Goal: Transaction & Acquisition: Purchase product/service

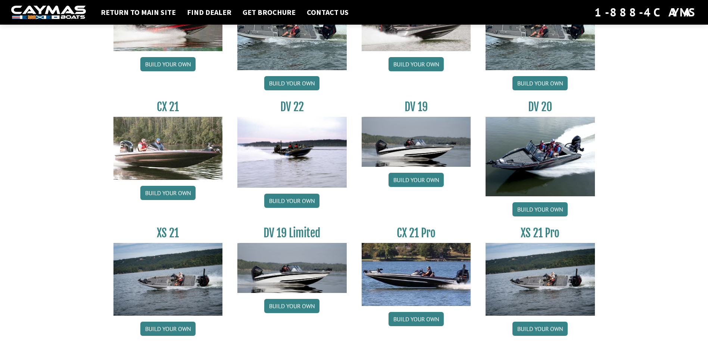
scroll to position [821, 0]
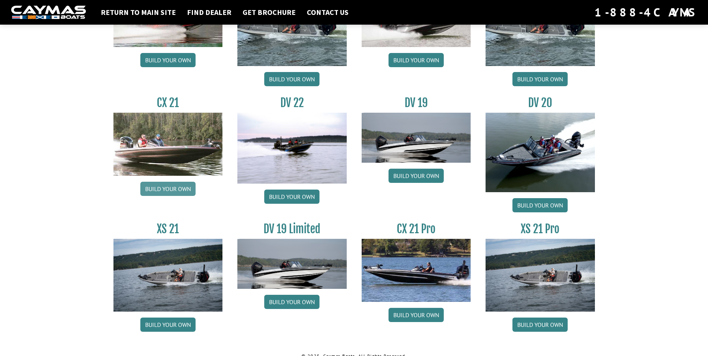
click at [176, 191] on link "Build your own" at bounding box center [167, 189] width 55 height 14
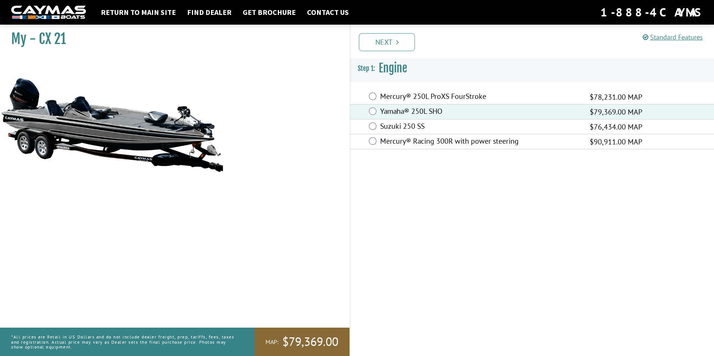
click at [380, 96] on label "Mercury® 250L ProXS FourStroke" at bounding box center [480, 97] width 200 height 11
click at [396, 43] on icon "Pagination" at bounding box center [397, 41] width 3 height 7
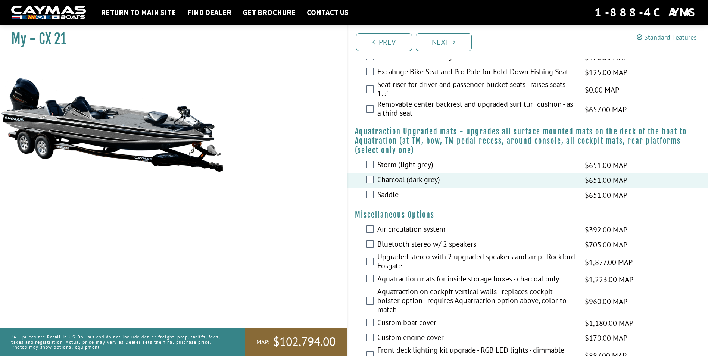
scroll to position [522, 0]
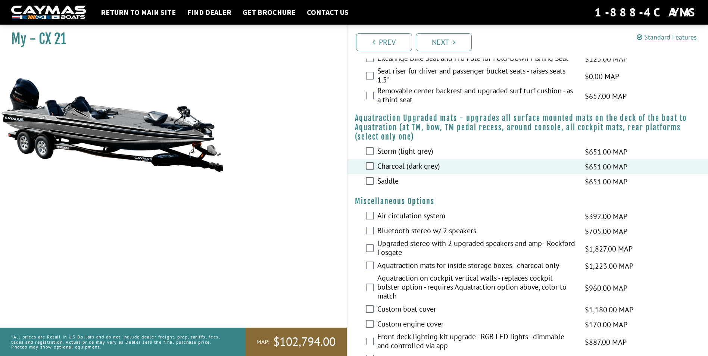
click at [374, 152] on div "Storm (light grey) $651.00 MAP $769.00 MSRP" at bounding box center [527, 151] width 361 height 15
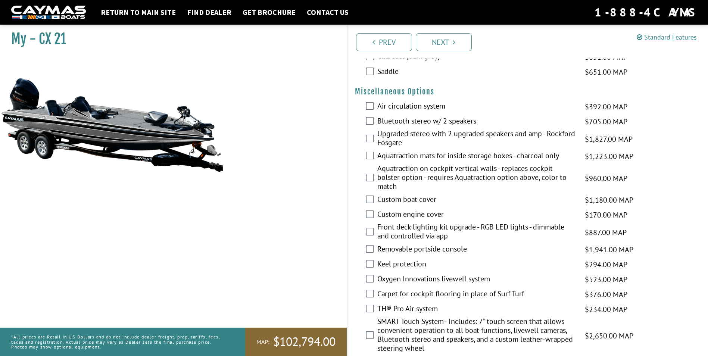
scroll to position [634, 0]
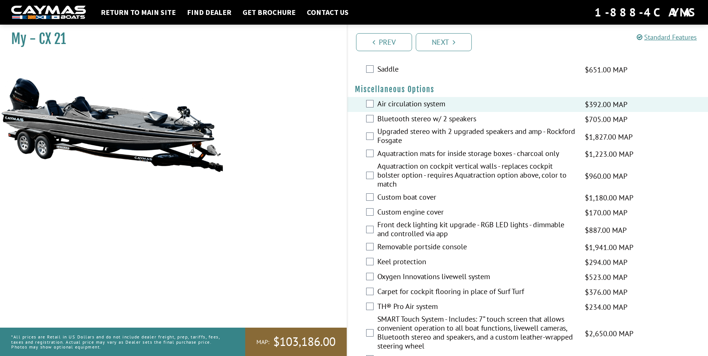
click at [372, 123] on div "Bluetooth stereo w/ 2 speakers $705.00 MAP $833.00 MSRP" at bounding box center [527, 119] width 361 height 15
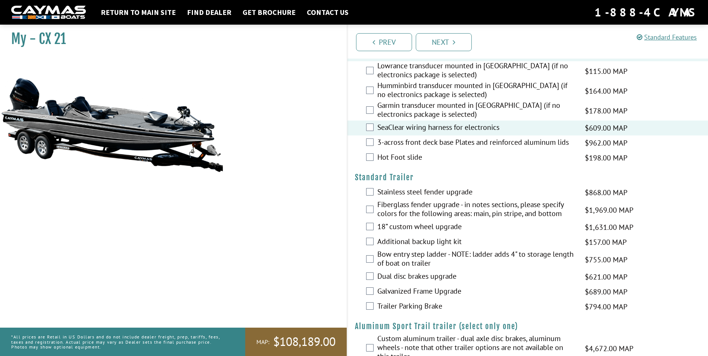
scroll to position [991, 0]
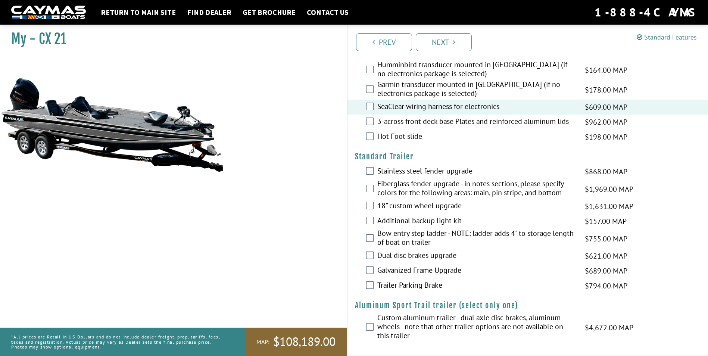
click at [371, 216] on div "Additional backup light kit $157.00 MAP $186.00 MSRP" at bounding box center [527, 221] width 361 height 15
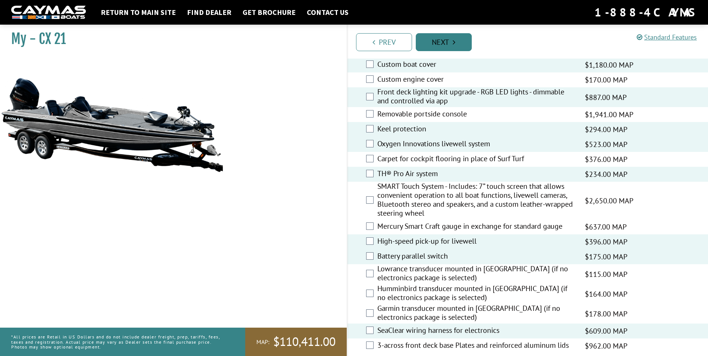
click at [453, 46] on icon "Pagination" at bounding box center [454, 41] width 3 height 7
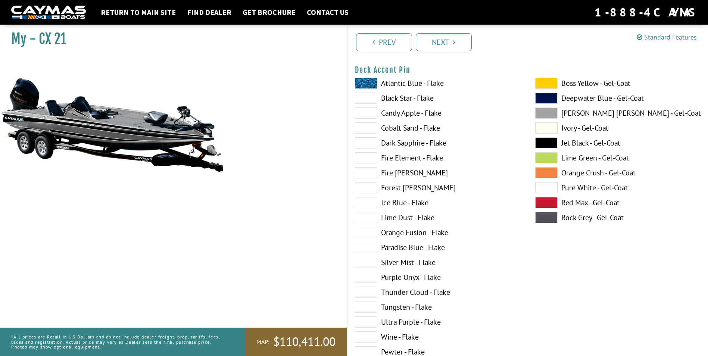
scroll to position [522, 0]
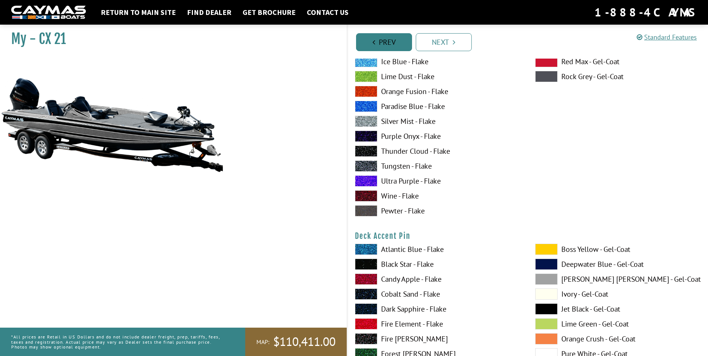
click at [383, 49] on link "Prev" at bounding box center [384, 42] width 56 height 18
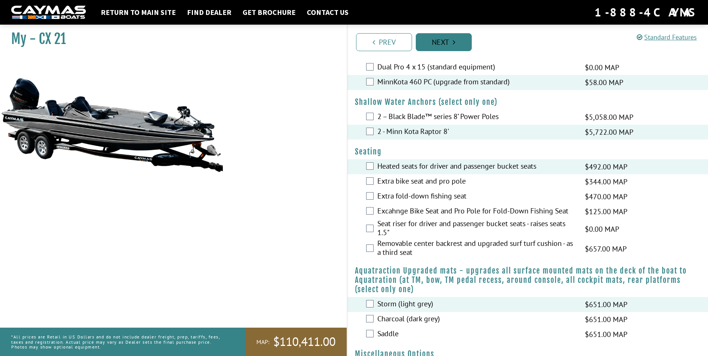
click at [438, 45] on link "Next" at bounding box center [444, 42] width 56 height 18
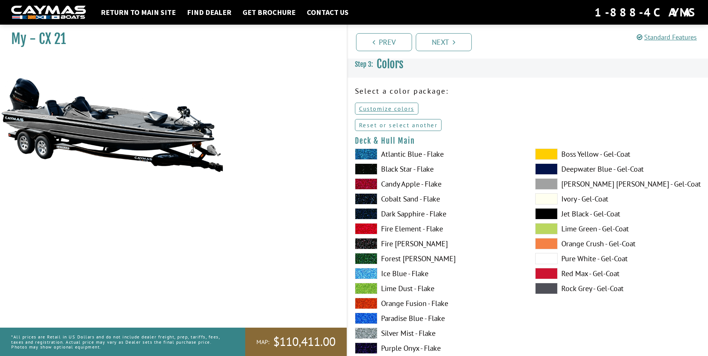
scroll to position [0, 0]
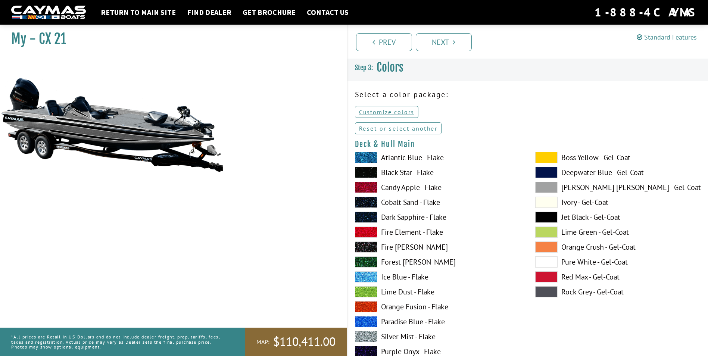
click at [390, 126] on link "Reset or select another" at bounding box center [398, 128] width 87 height 12
click at [387, 128] on link "Reset or select another" at bounding box center [398, 128] width 87 height 12
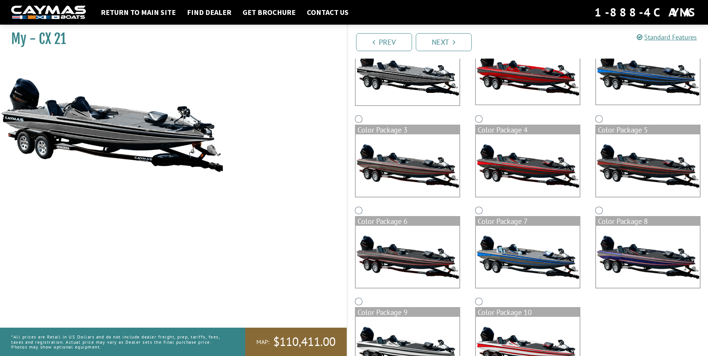
scroll to position [140, 0]
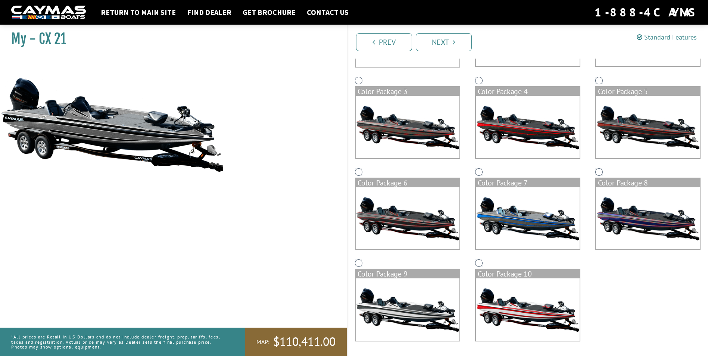
click at [418, 313] on img at bounding box center [408, 309] width 104 height 62
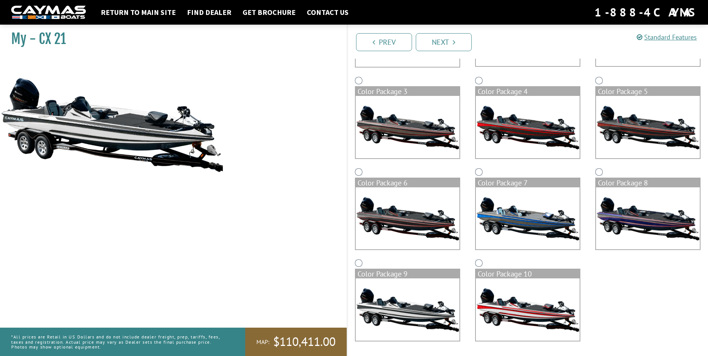
click at [406, 218] on img at bounding box center [408, 218] width 104 height 62
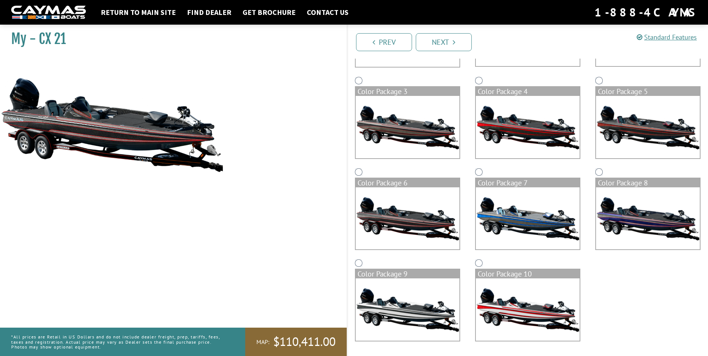
click at [500, 203] on img at bounding box center [528, 218] width 104 height 62
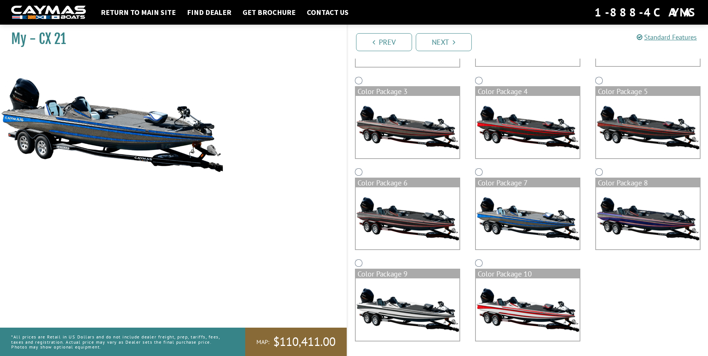
click at [627, 209] on img at bounding box center [648, 218] width 104 height 62
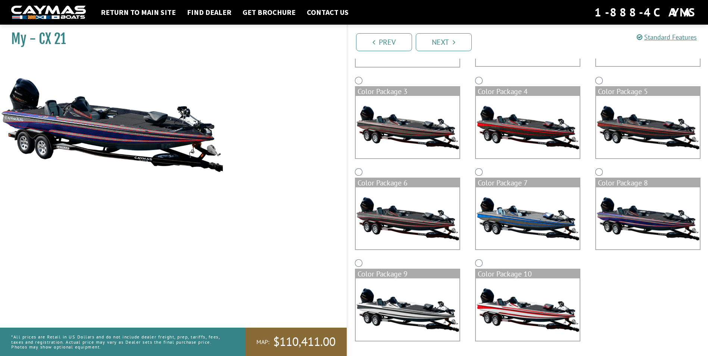
click at [626, 137] on img at bounding box center [648, 127] width 104 height 62
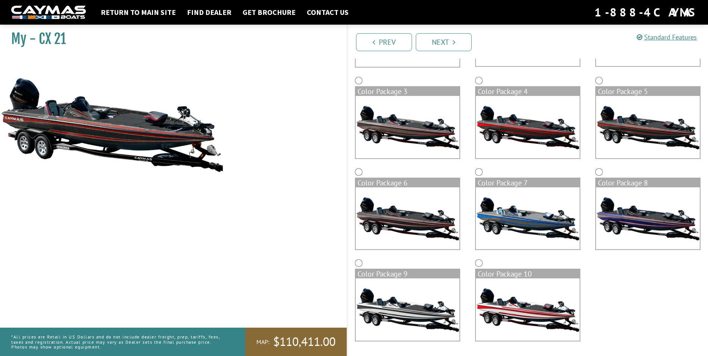
click at [546, 140] on img at bounding box center [528, 127] width 104 height 62
click at [438, 143] on img at bounding box center [408, 127] width 104 height 62
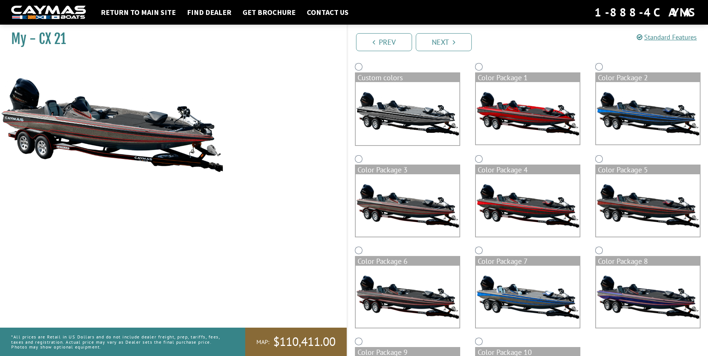
scroll to position [28, 0]
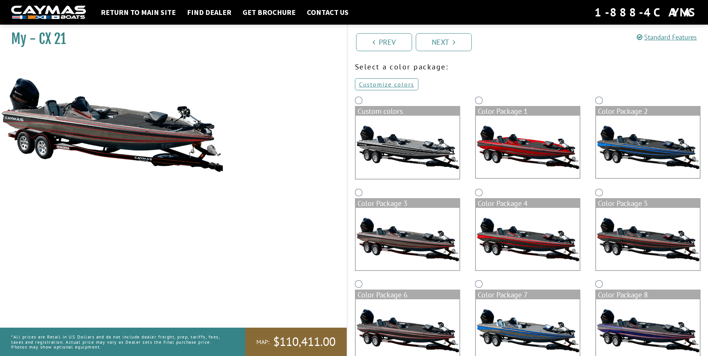
click at [648, 152] on img at bounding box center [648, 147] width 104 height 62
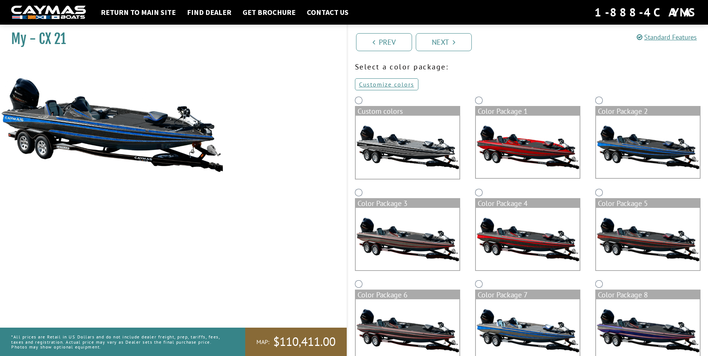
click at [514, 145] on img at bounding box center [528, 147] width 104 height 62
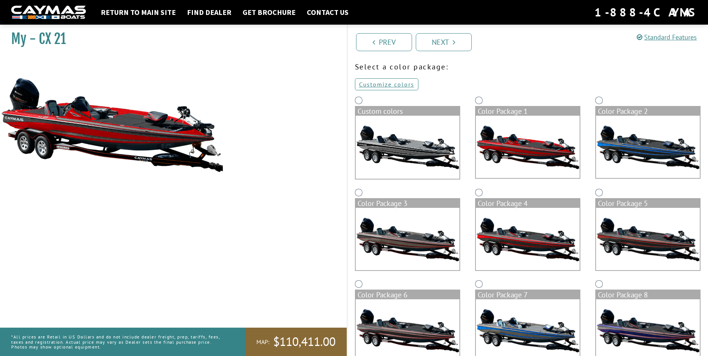
click at [633, 148] on img at bounding box center [648, 147] width 104 height 62
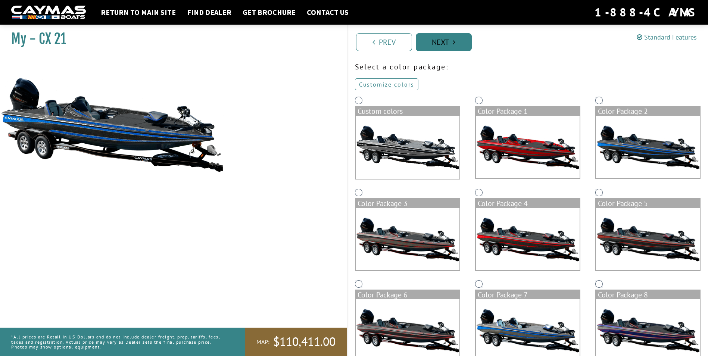
click at [459, 42] on link "Next" at bounding box center [444, 42] width 56 height 18
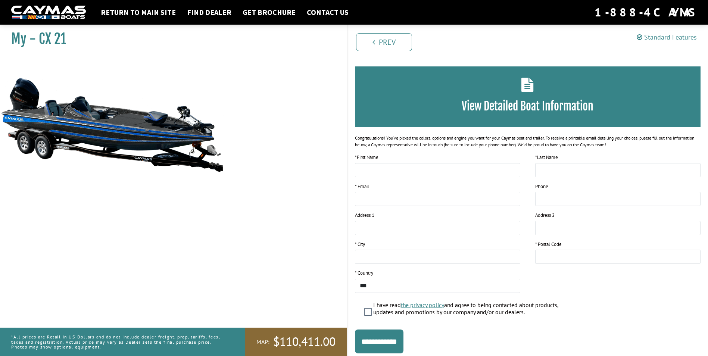
scroll to position [0, 0]
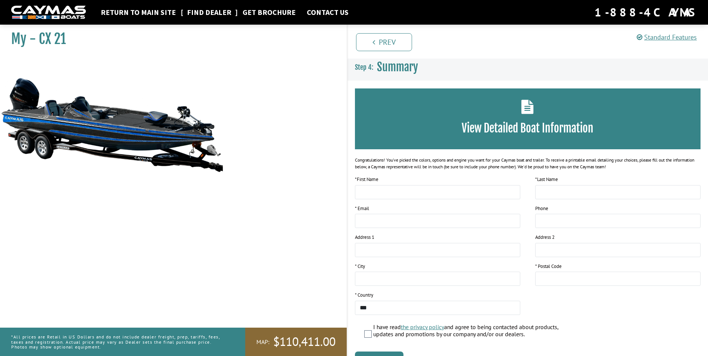
click at [212, 13] on link "Find Dealer" at bounding box center [209, 12] width 52 height 10
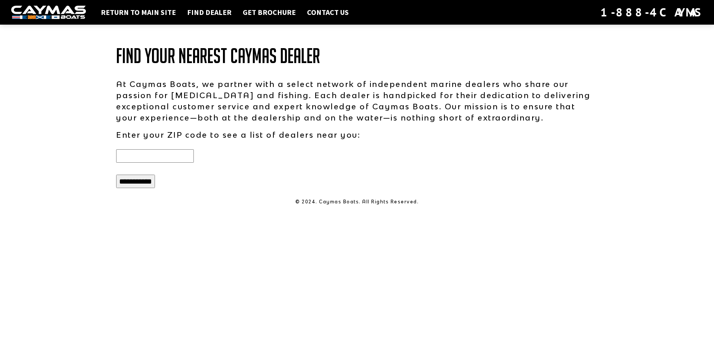
drag, startPoint x: 185, startPoint y: 151, endPoint x: 228, endPoint y: 159, distance: 44.4
click at [185, 151] on input "text" at bounding box center [155, 155] width 78 height 13
type input "*****"
click at [294, 164] on div "*****" at bounding box center [233, 155] width 248 height 19
click at [139, 183] on input "**********" at bounding box center [135, 181] width 39 height 13
